Goal: Task Accomplishment & Management: Use online tool/utility

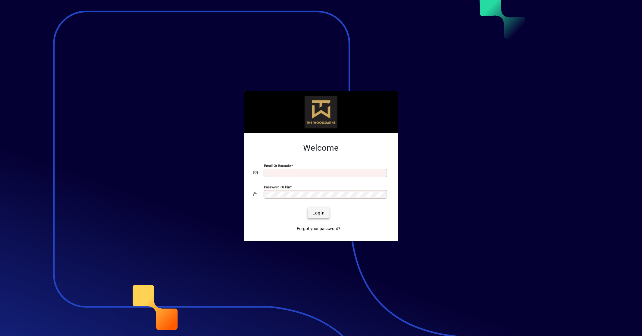
type input "**********"
drag, startPoint x: 312, startPoint y: 208, endPoint x: 362, endPoint y: 327, distance: 129.3
click at [312, 208] on span "submit" at bounding box center [318, 213] width 22 height 14
